Goal: Complete application form

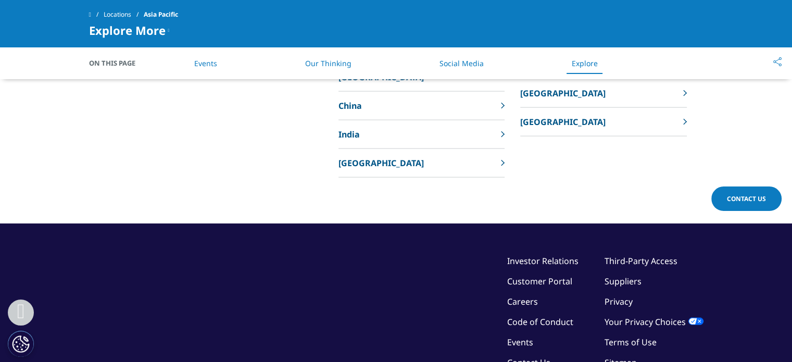
scroll to position [2469, 0]
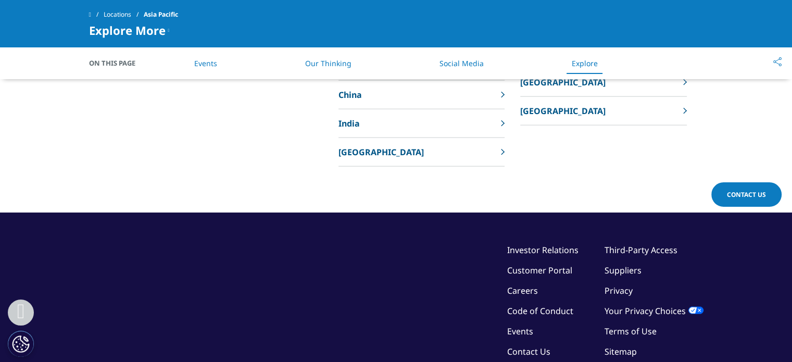
click at [525, 286] on link "Careers" at bounding box center [522, 290] width 31 height 11
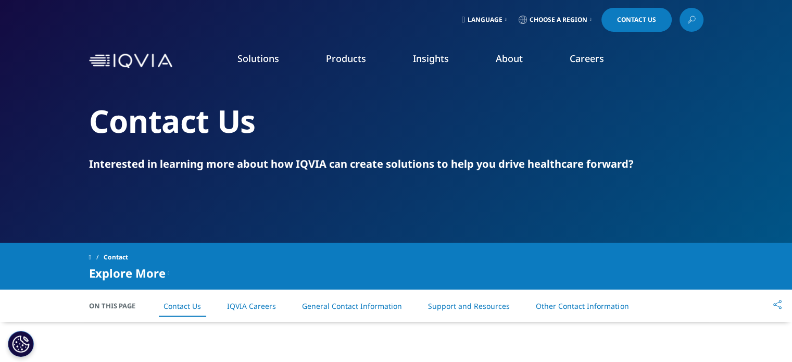
drag, startPoint x: 799, startPoint y: 37, endPoint x: 799, endPoint y: 2, distance: 35.9
click at [652, 17] on link "Contact Us" at bounding box center [637, 20] width 70 height 24
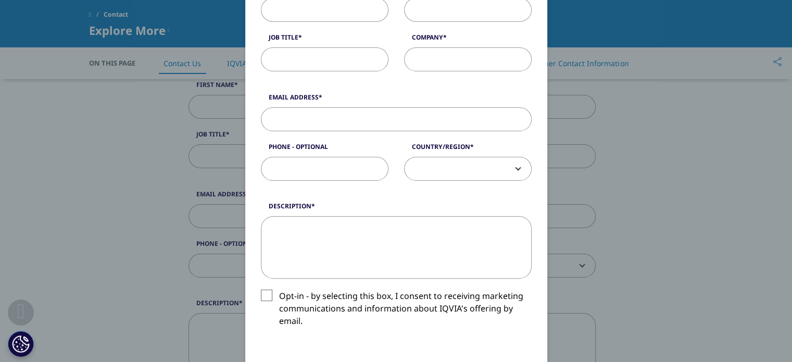
scroll to position [240, 0]
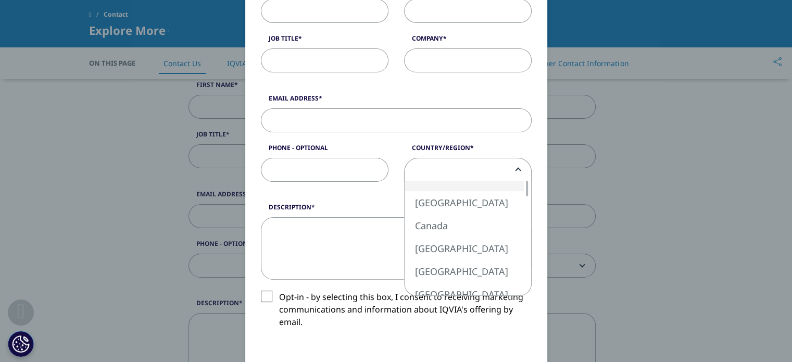
click at [495, 167] on span at bounding box center [468, 170] width 127 height 24
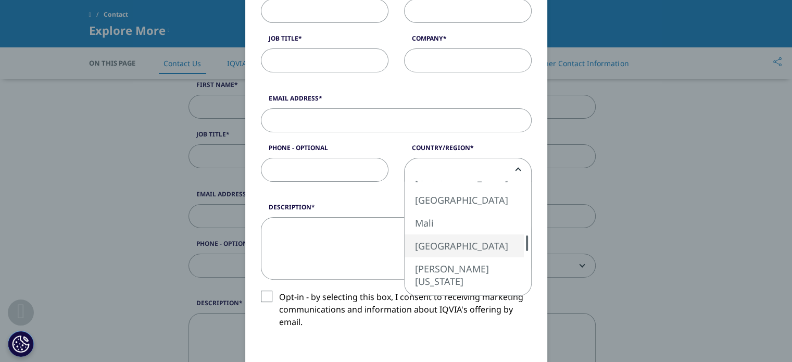
click at [512, 241] on div "United States Canada United Kingdom Afghanistan Albania Algeria American Samoa …" at bounding box center [468, 238] width 127 height 115
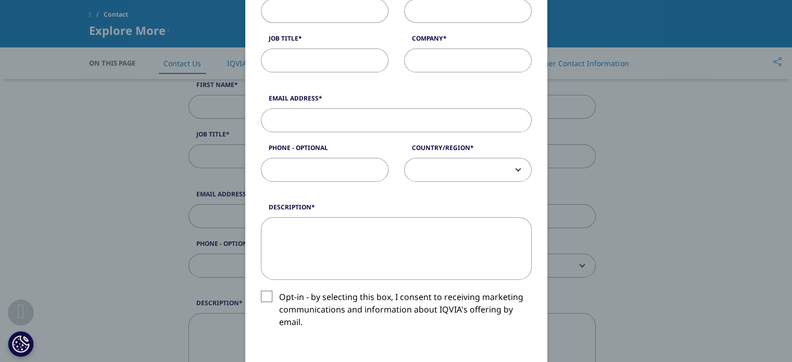
click at [481, 177] on span at bounding box center [468, 170] width 127 height 24
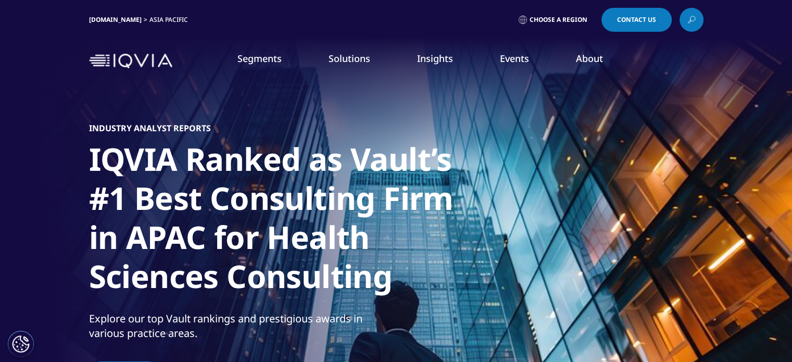
click at [623, 23] on span "Contact Us" at bounding box center [636, 20] width 39 height 6
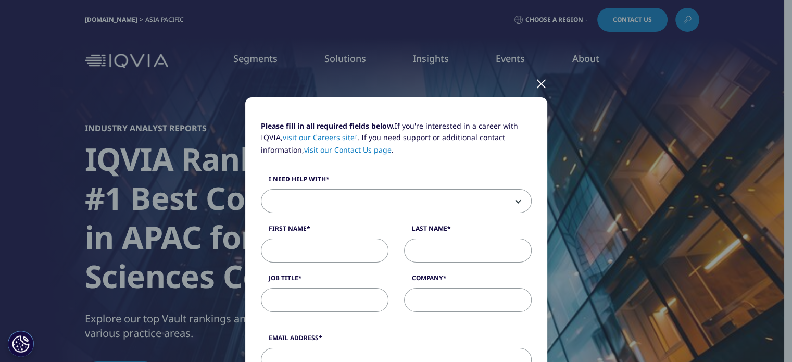
click at [509, 198] on span at bounding box center [396, 202] width 270 height 24
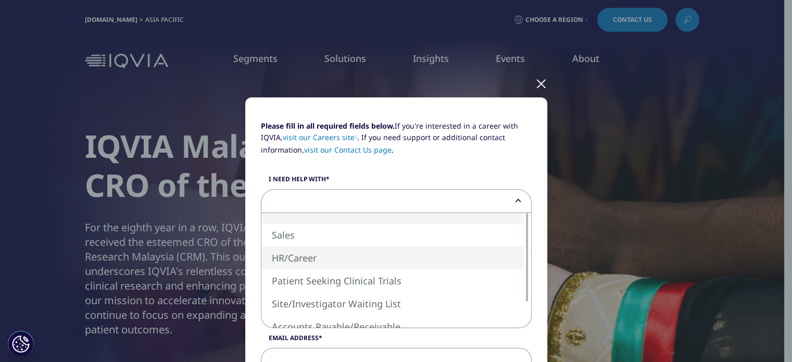
select select "HR Career"
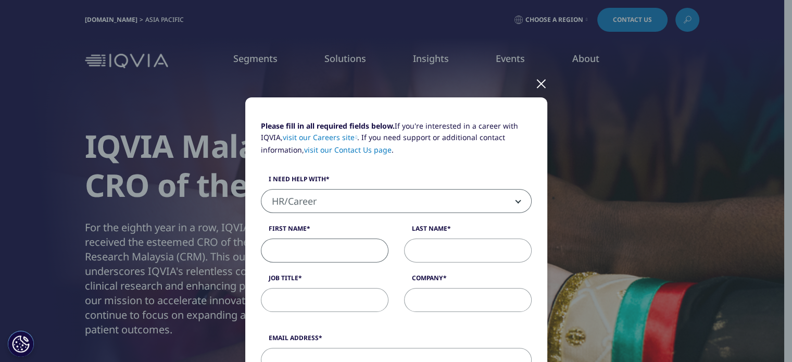
click at [354, 262] on input "First Name" at bounding box center [325, 251] width 128 height 24
type input "Kujtesa"
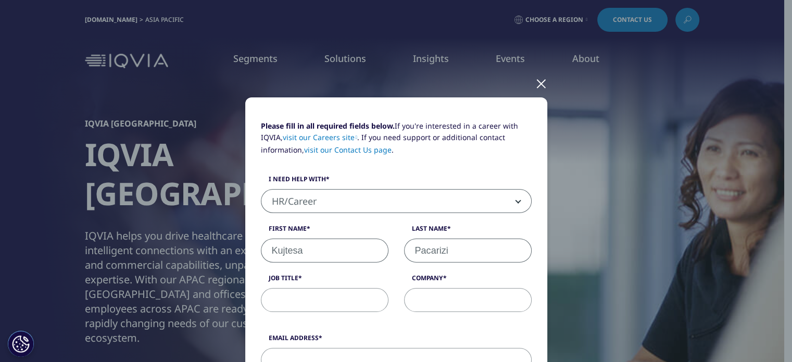
type input "Pacarizi"
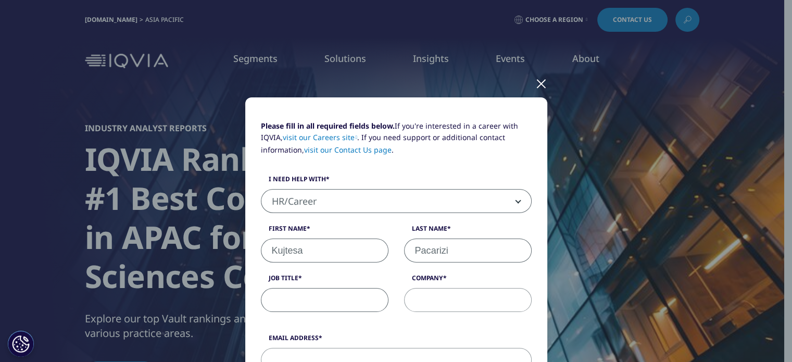
type input "M"
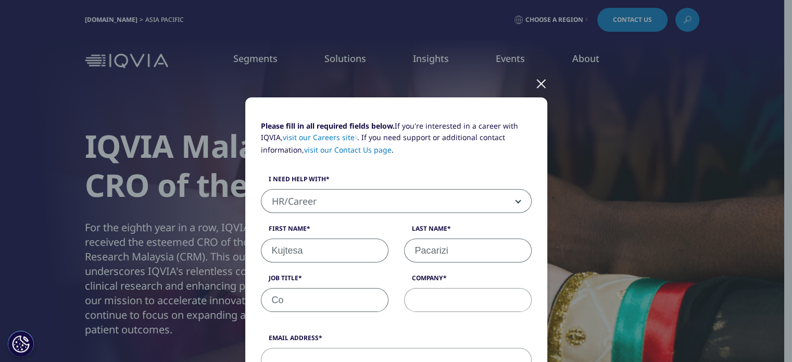
type input "C"
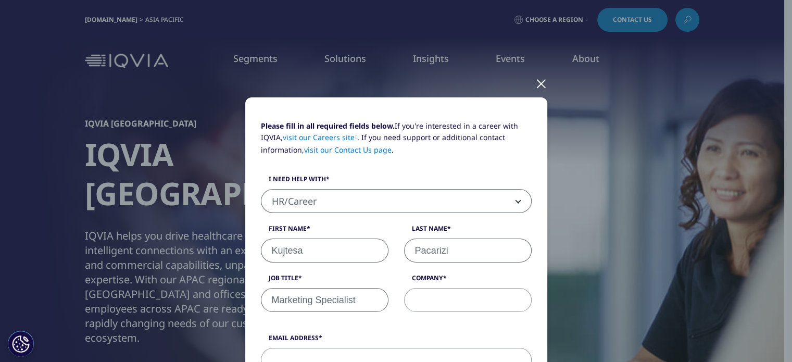
type input "Marketing Specialist"
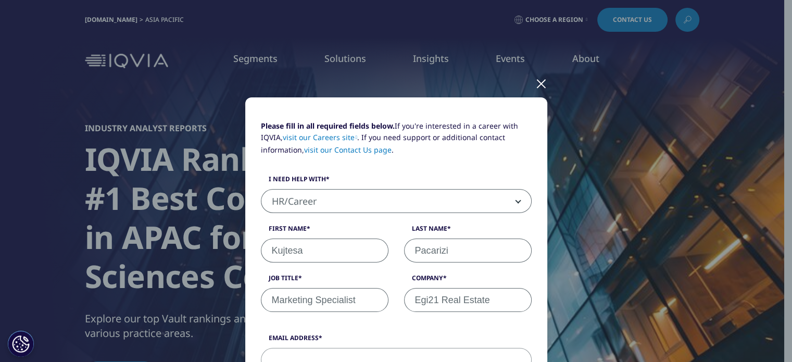
type input "Egi21 Real Estate"
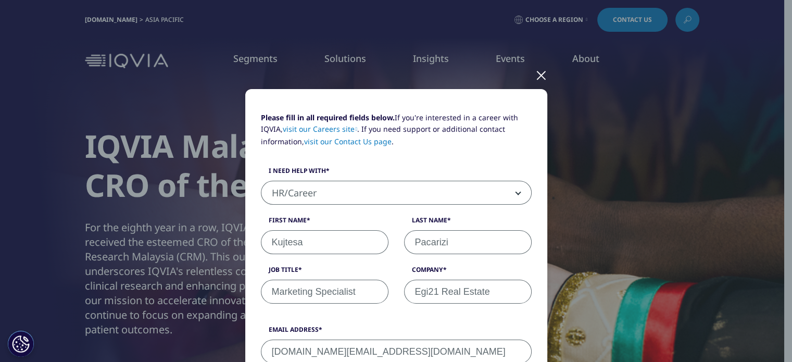
type input "kujtesa.work@gmail.com"
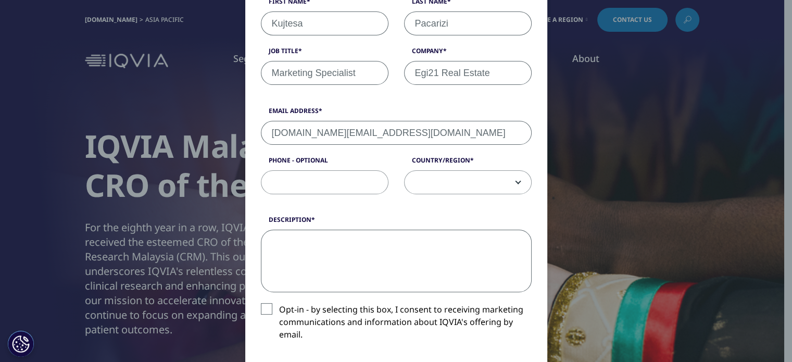
click at [354, 262] on textarea "Description" at bounding box center [396, 261] width 271 height 62
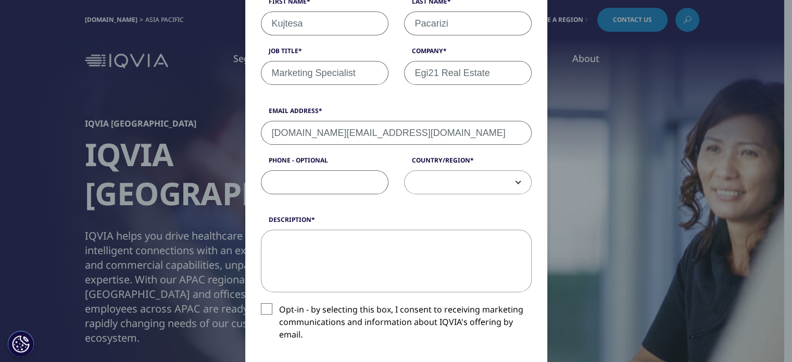
click at [341, 184] on input "Phone - Optional" at bounding box center [325, 182] width 128 height 24
click at [463, 187] on span at bounding box center [468, 183] width 127 height 24
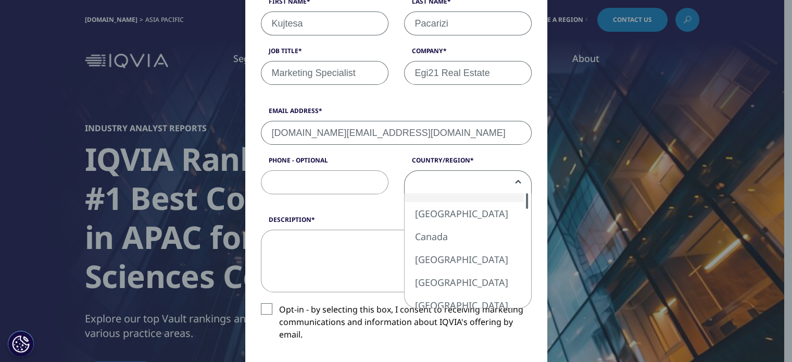
click at [524, 195] on div at bounding box center [527, 201] width 8 height 16
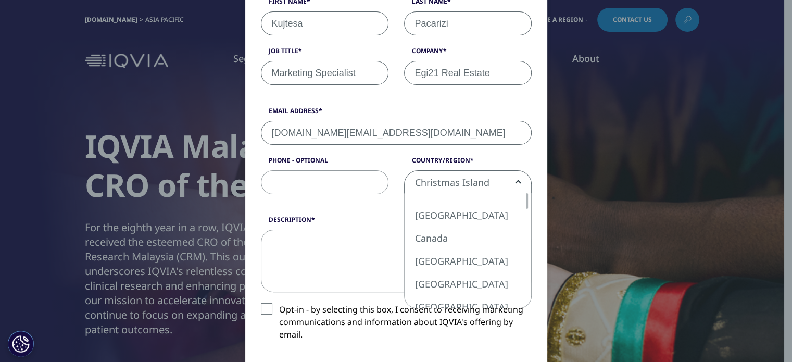
click at [481, 173] on span "Christmas Island" at bounding box center [468, 183] width 127 height 24
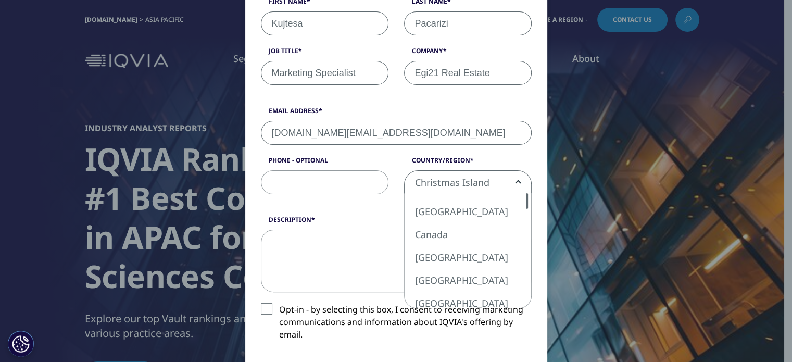
click at [525, 196] on div at bounding box center [527, 201] width 8 height 16
select select "Albania"
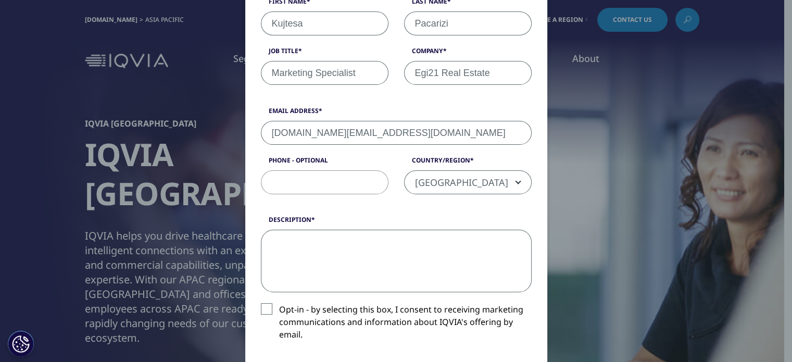
click at [380, 247] on textarea "Description" at bounding box center [396, 261] width 271 height 62
paste textarea "Hello Team, I hope this message finds you well. My name is Kujtesa and I am int…"
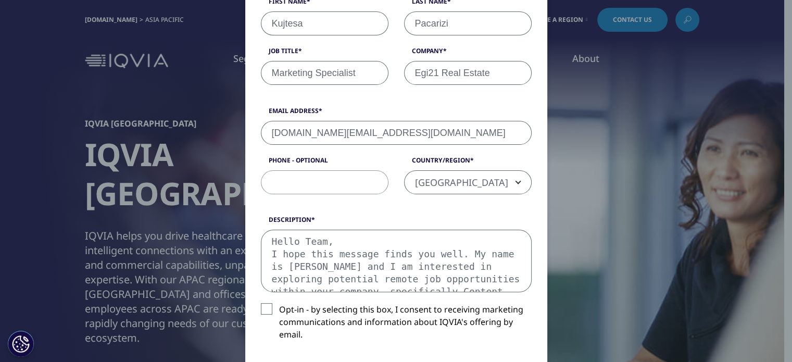
scroll to position [318, 0]
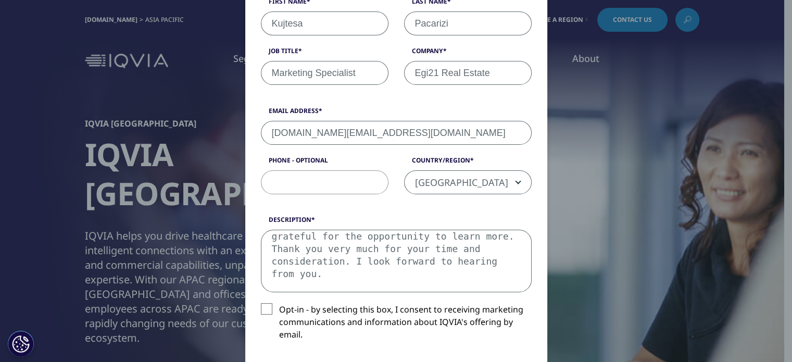
click at [380, 247] on textarea "Hello Team, I hope this message finds you well. My name is Kujtesa and I am int…" at bounding box center [396, 261] width 271 height 62
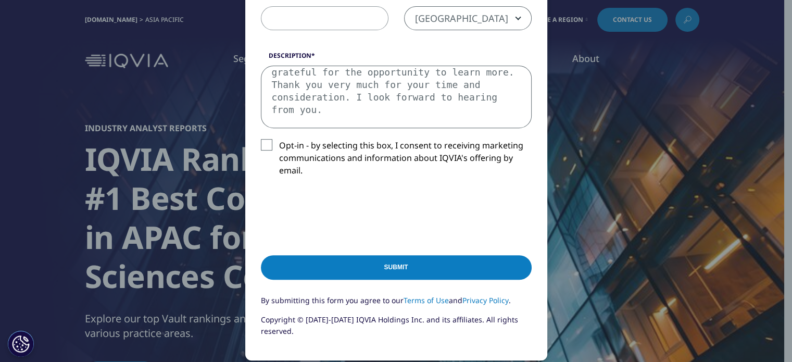
scroll to position [392, 0]
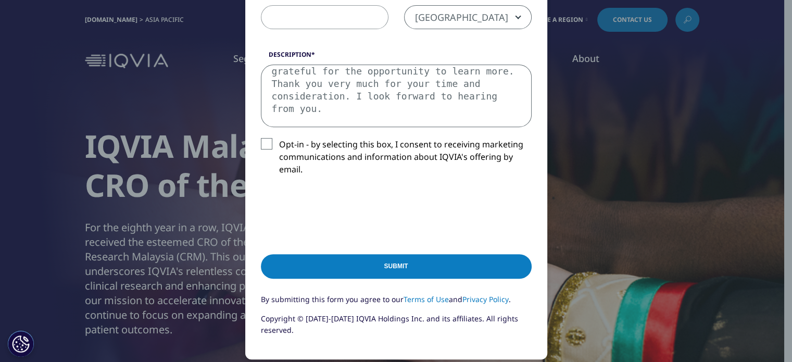
type textarea "Hello Team, I hope this message finds you well. My name is Kujtesa and I am int…"
click at [349, 269] on input "Submit" at bounding box center [396, 266] width 271 height 24
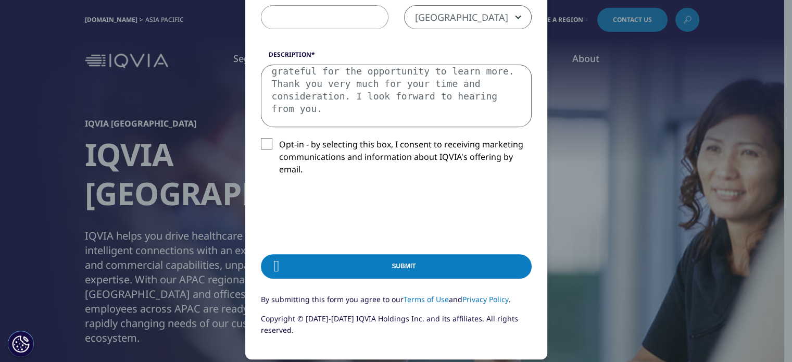
scroll to position [0, 0]
